Goal: Subscribe to service/newsletter

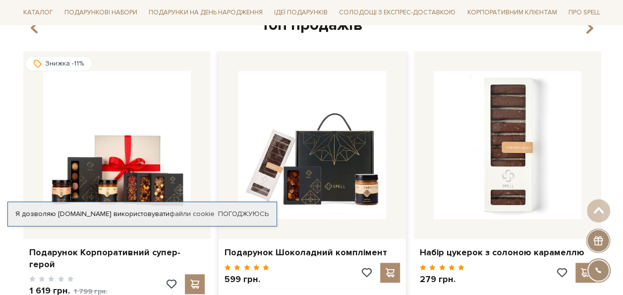
scroll to position [397, 0]
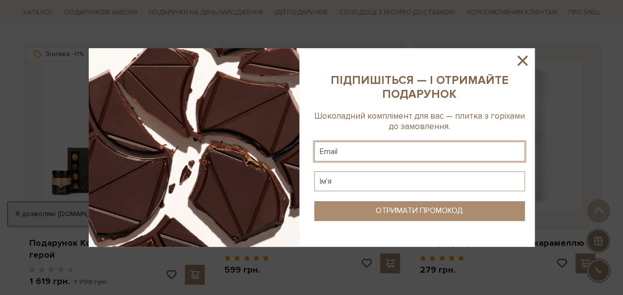
click at [343, 152] on input "text" at bounding box center [419, 151] width 211 height 20
type input "ф"
click at [350, 149] on input "a" at bounding box center [419, 151] width 211 height 20
click at [329, 181] on input "text" at bounding box center [419, 181] width 211 height 20
click at [339, 151] on input "a" at bounding box center [419, 151] width 211 height 20
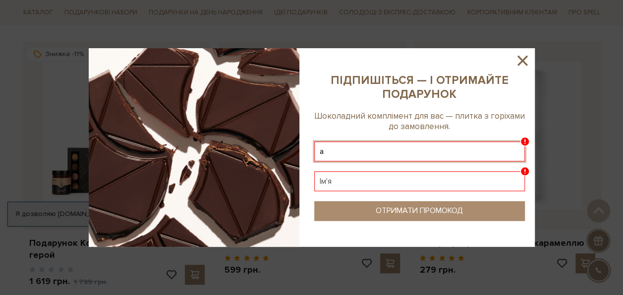
type input "[PERSON_NAME][EMAIL_ADDRESS][DOMAIN_NAME]"
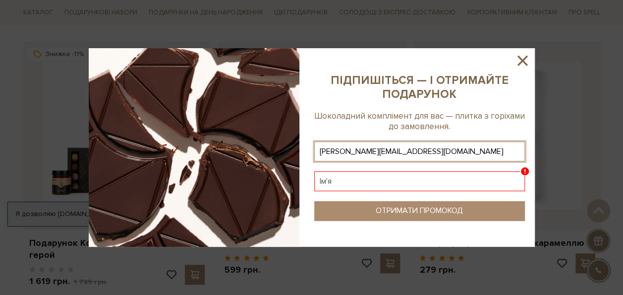
click at [348, 182] on input "text" at bounding box center [419, 181] width 211 height 20
type input "F"
type input "[PERSON_NAME]"
click at [386, 208] on div "ОТРИМАТИ ПРОМОКОД" at bounding box center [419, 210] width 87 height 9
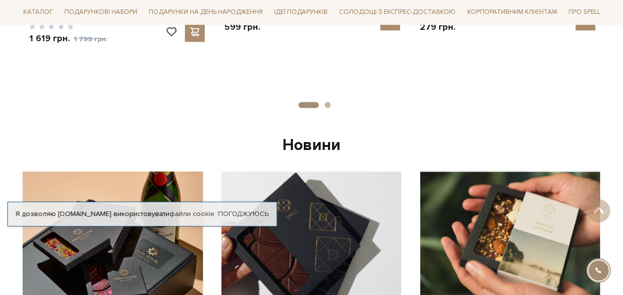
scroll to position [694, 0]
